Goal: Information Seeking & Learning: Learn about a topic

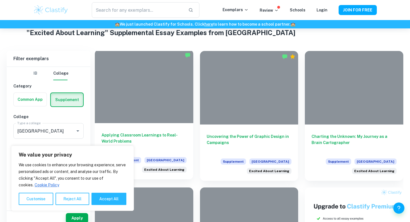
scroll to position [116, 0]
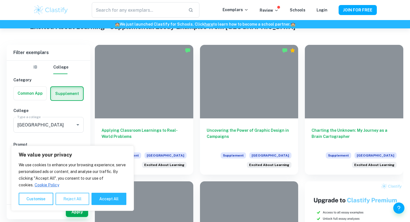
click at [77, 201] on button "Reject All" at bounding box center [72, 199] width 34 height 12
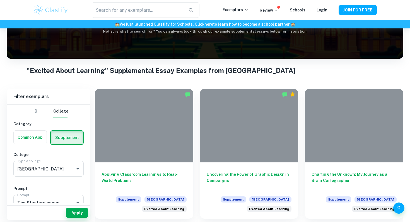
scroll to position [73, 0]
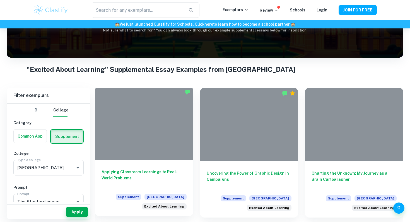
click at [165, 171] on h6 "Applying Classroom Learnings to Real-World Problems" at bounding box center [143, 178] width 85 height 18
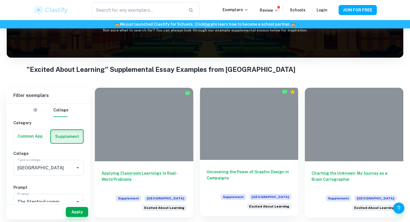
scroll to position [73, 0]
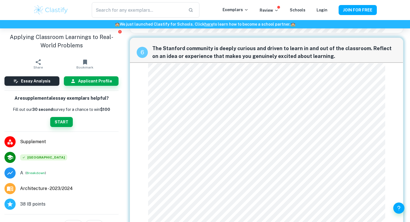
scroll to position [465, 0]
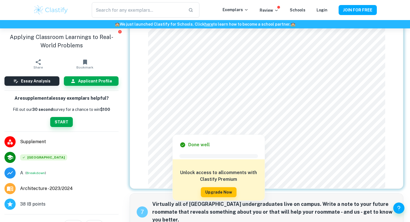
click at [228, 119] on div at bounding box center [265, 121] width 230 height 11
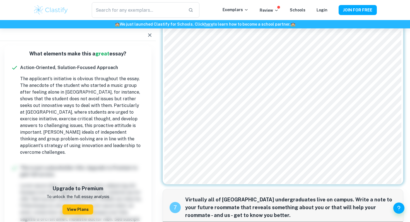
scroll to position [473, 0]
